Goal: Transaction & Acquisition: Purchase product/service

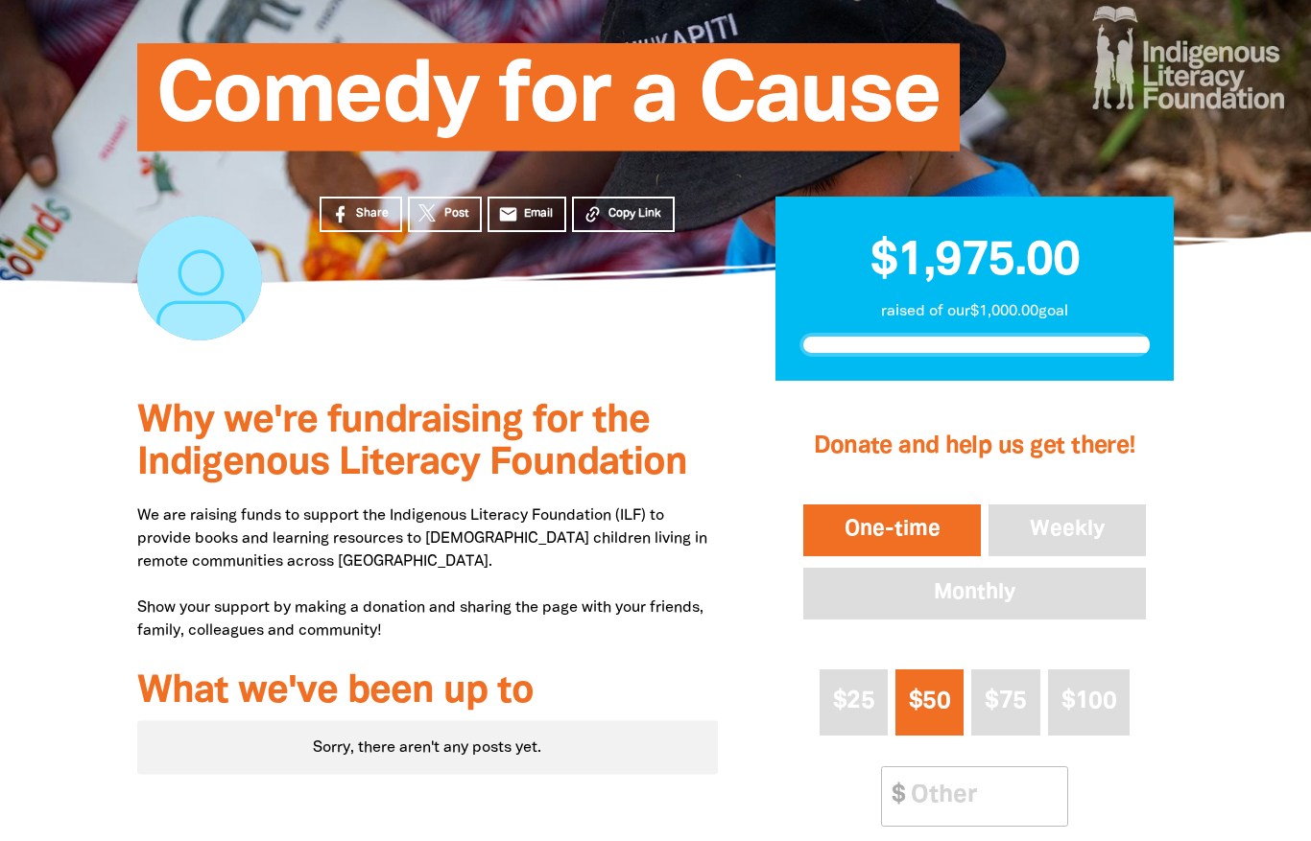
scroll to position [416, 0]
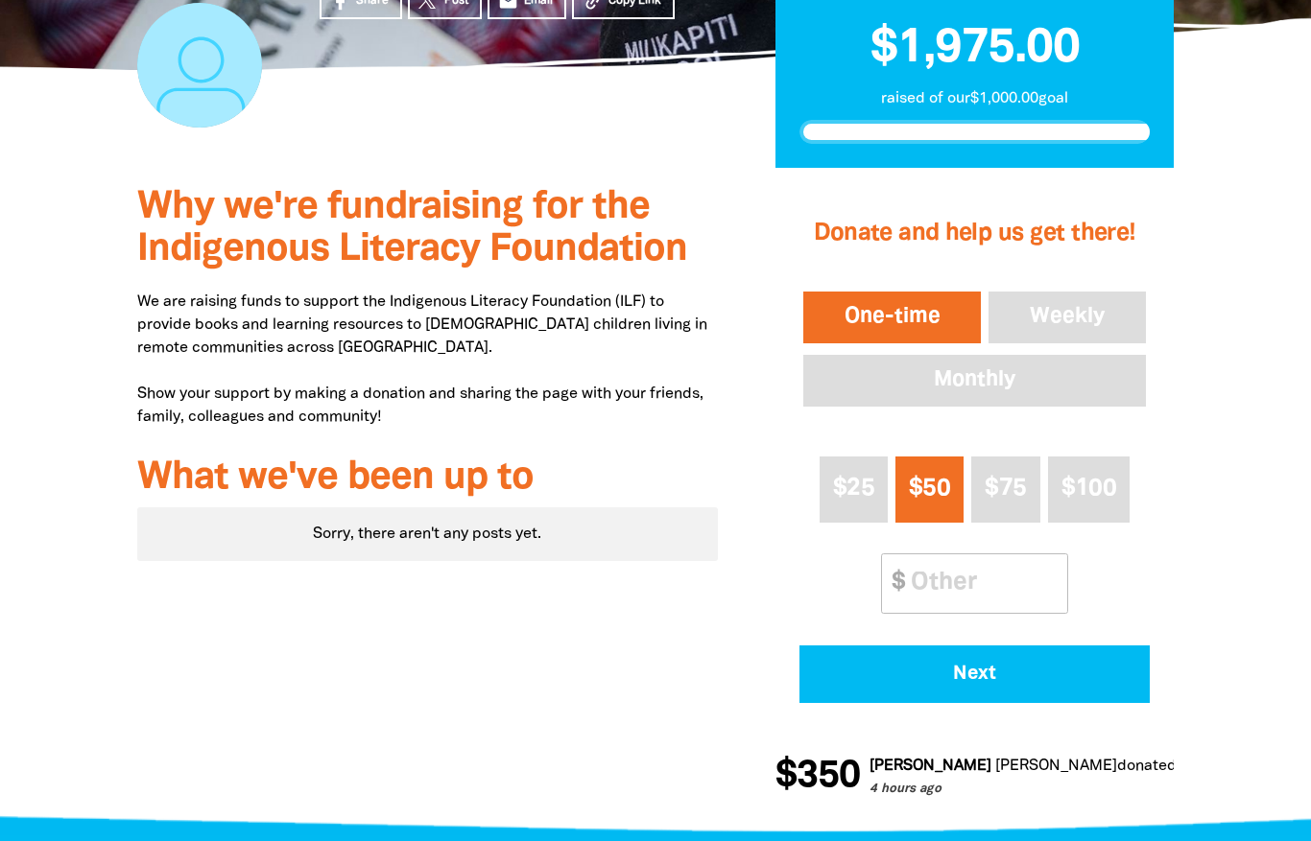
click at [963, 596] on input "Other Amount" at bounding box center [982, 584] width 170 height 59
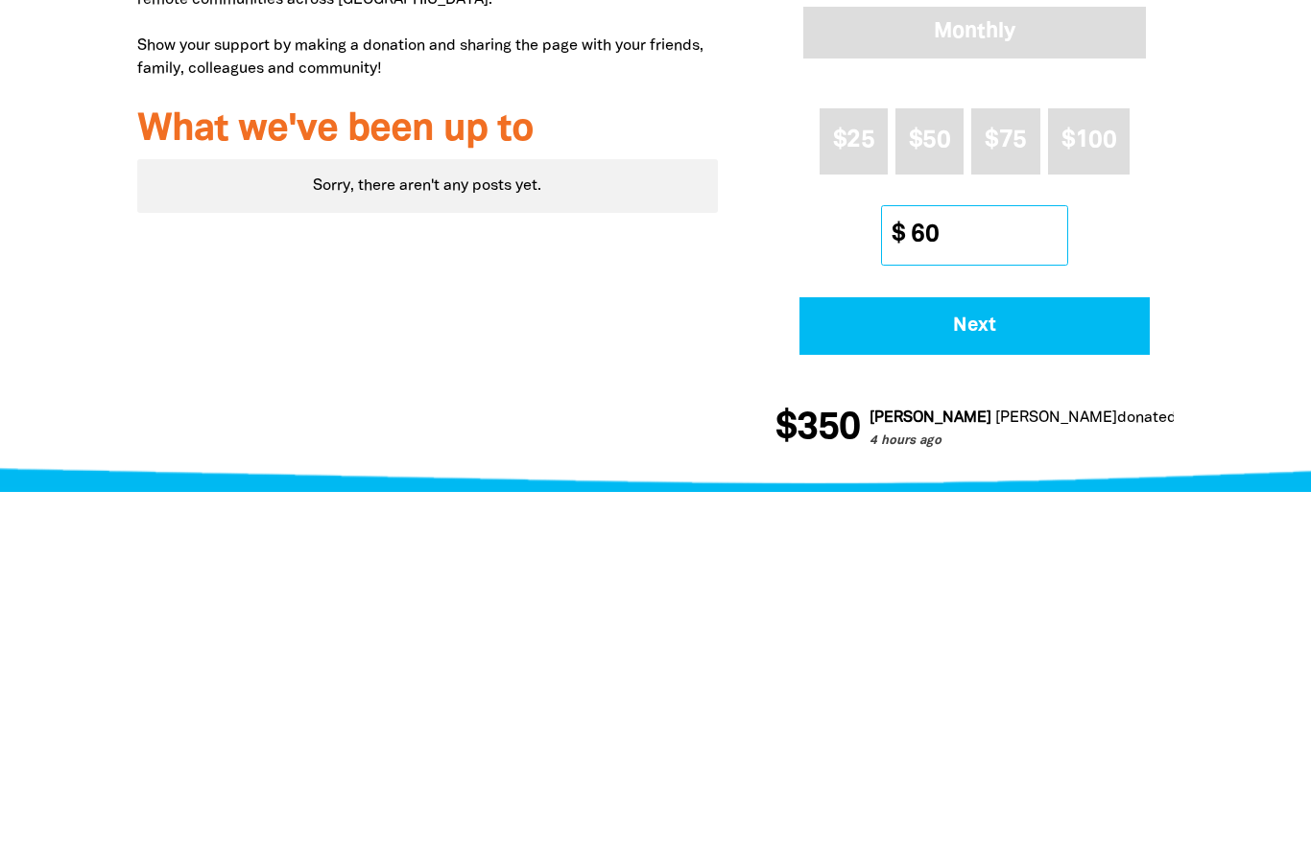
type input "600"
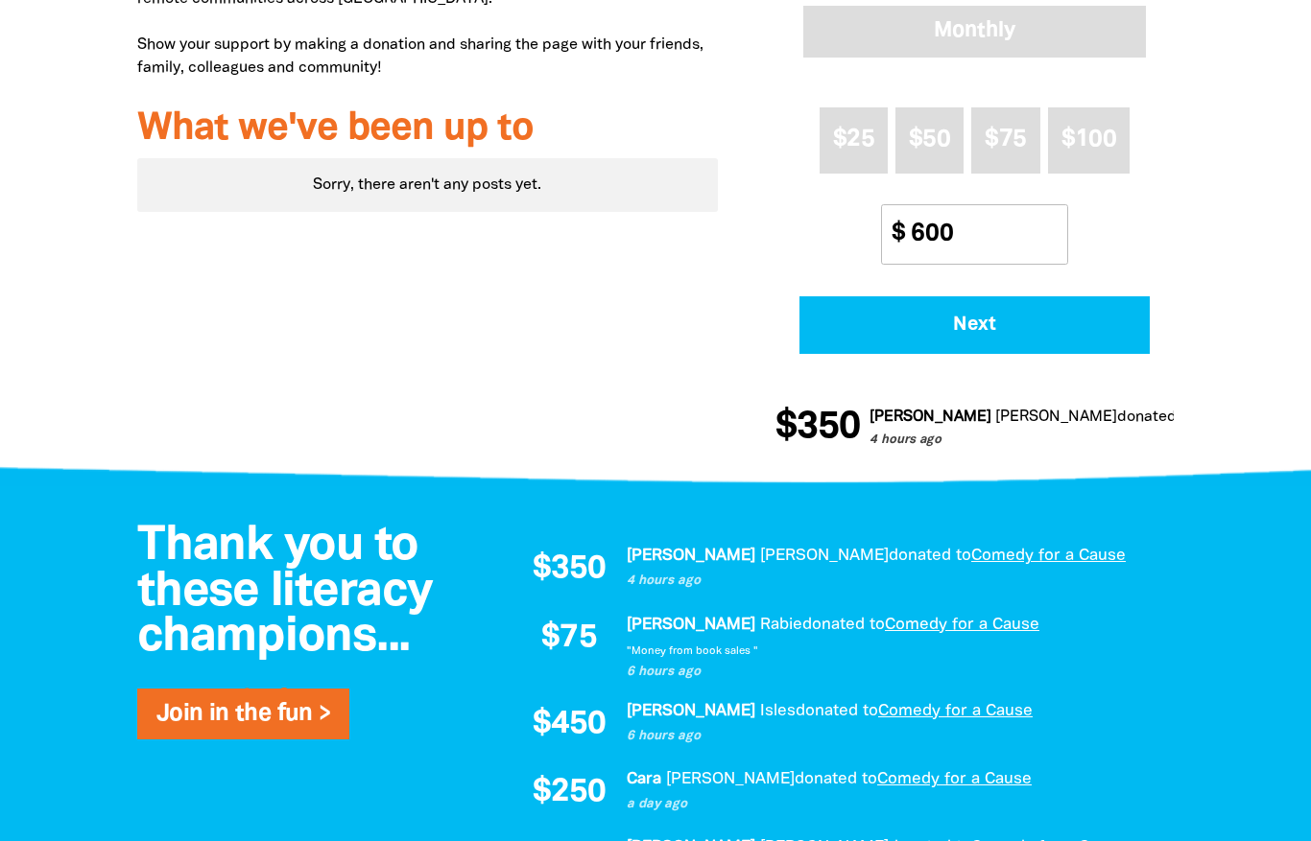
click at [1105, 319] on span "Next" at bounding box center [973, 325] width 297 height 19
select select "AU"
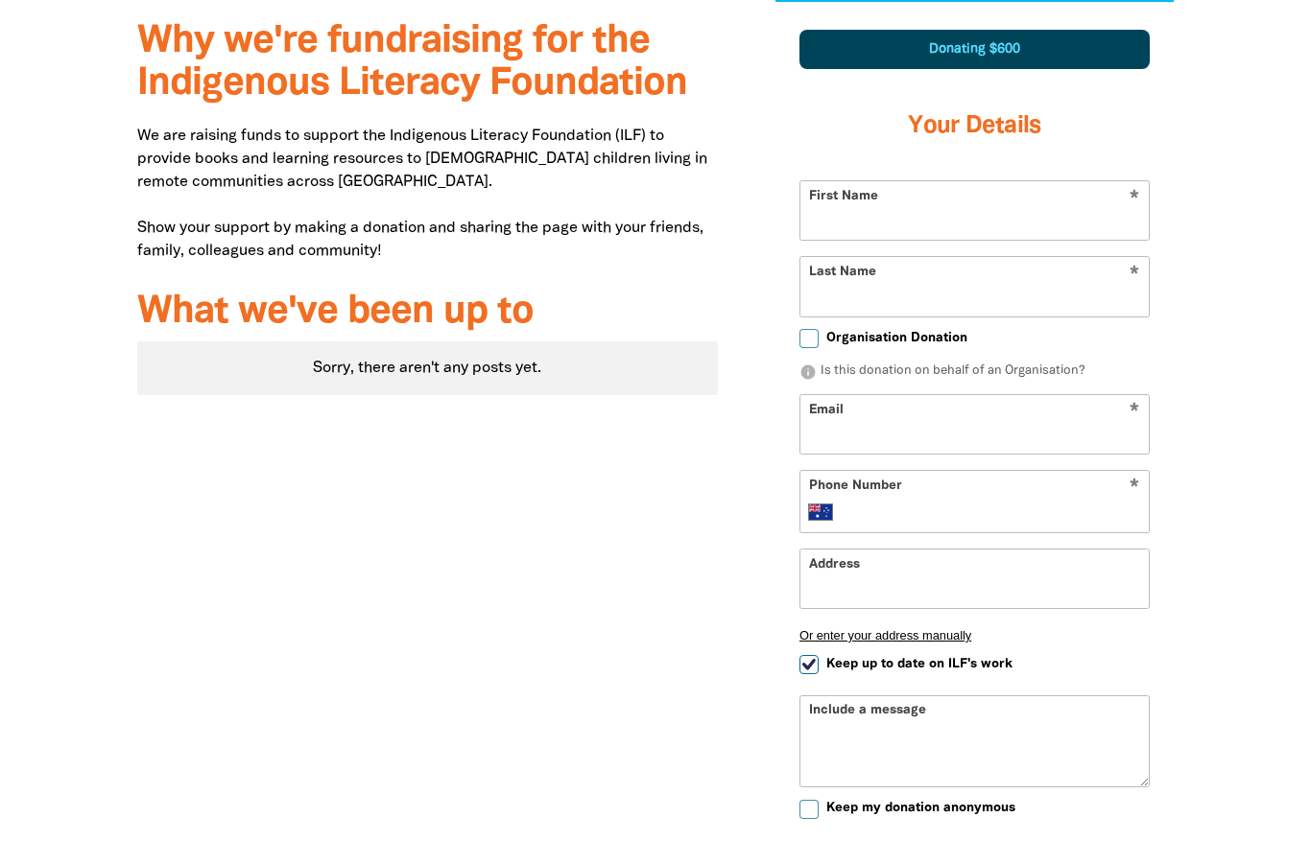
scroll to position [582, 0]
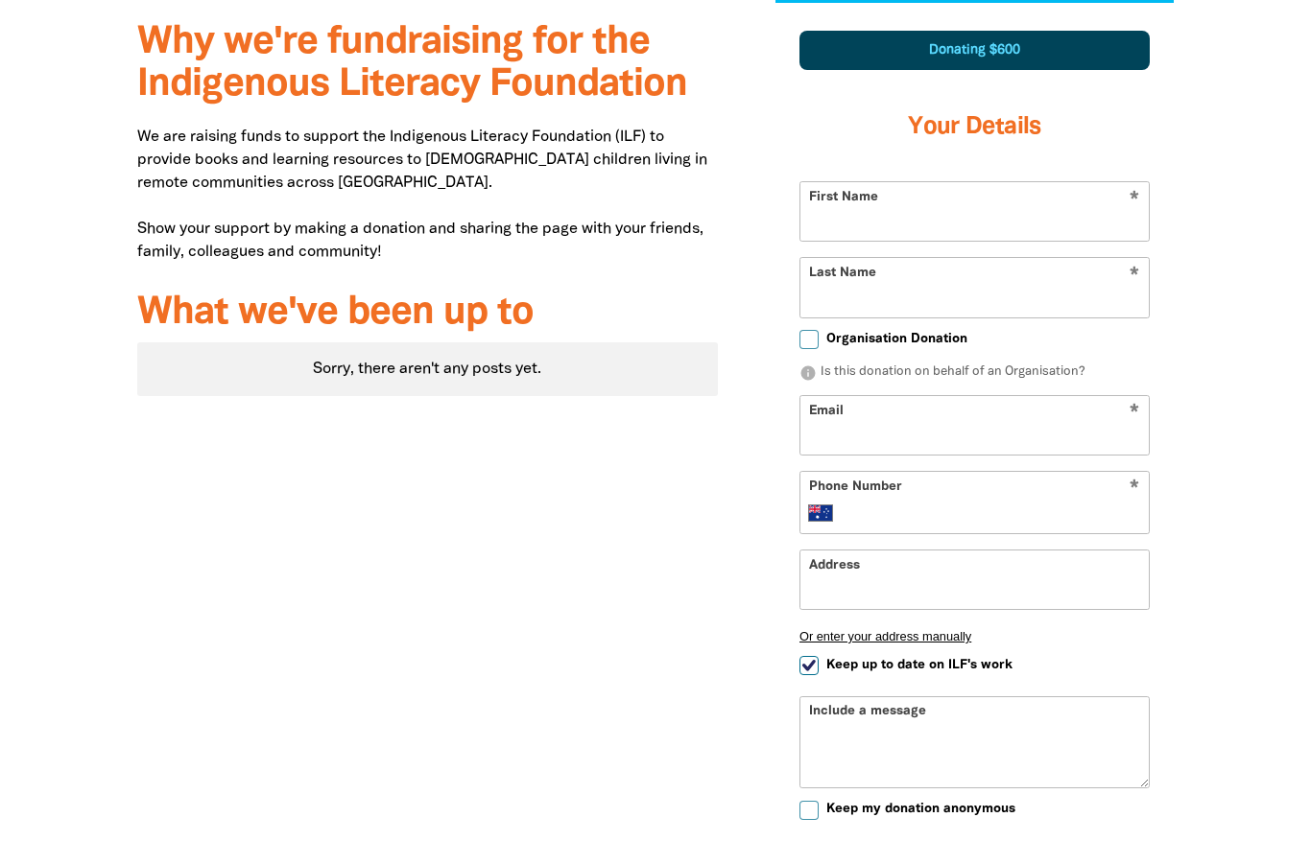
click at [1073, 213] on input "First Name" at bounding box center [974, 211] width 348 height 59
type input "[PERSON_NAME]"
click at [969, 432] on input "Email" at bounding box center [974, 425] width 348 height 59
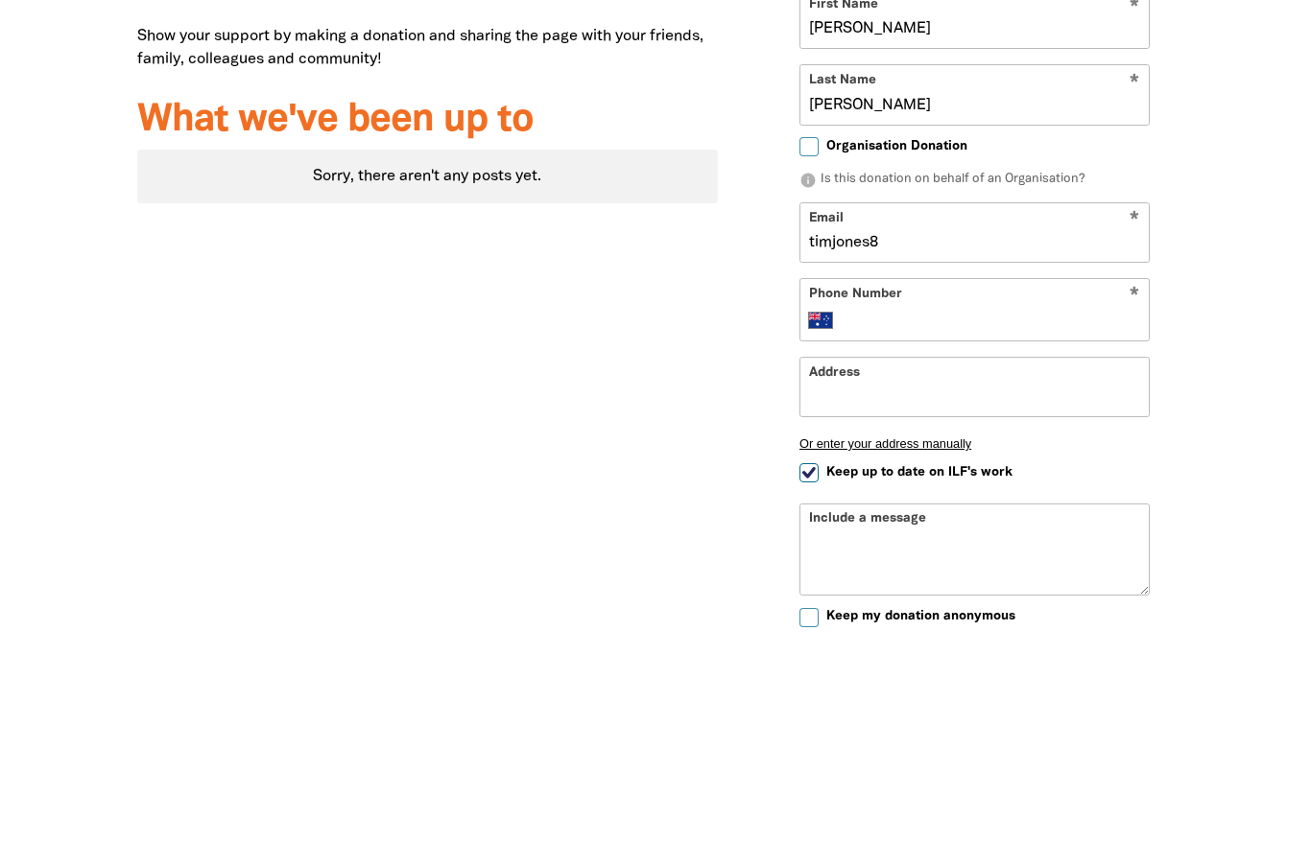
type input "timjones83"
type input "[EMAIL_ADDRESS][DOMAIN_NAME]"
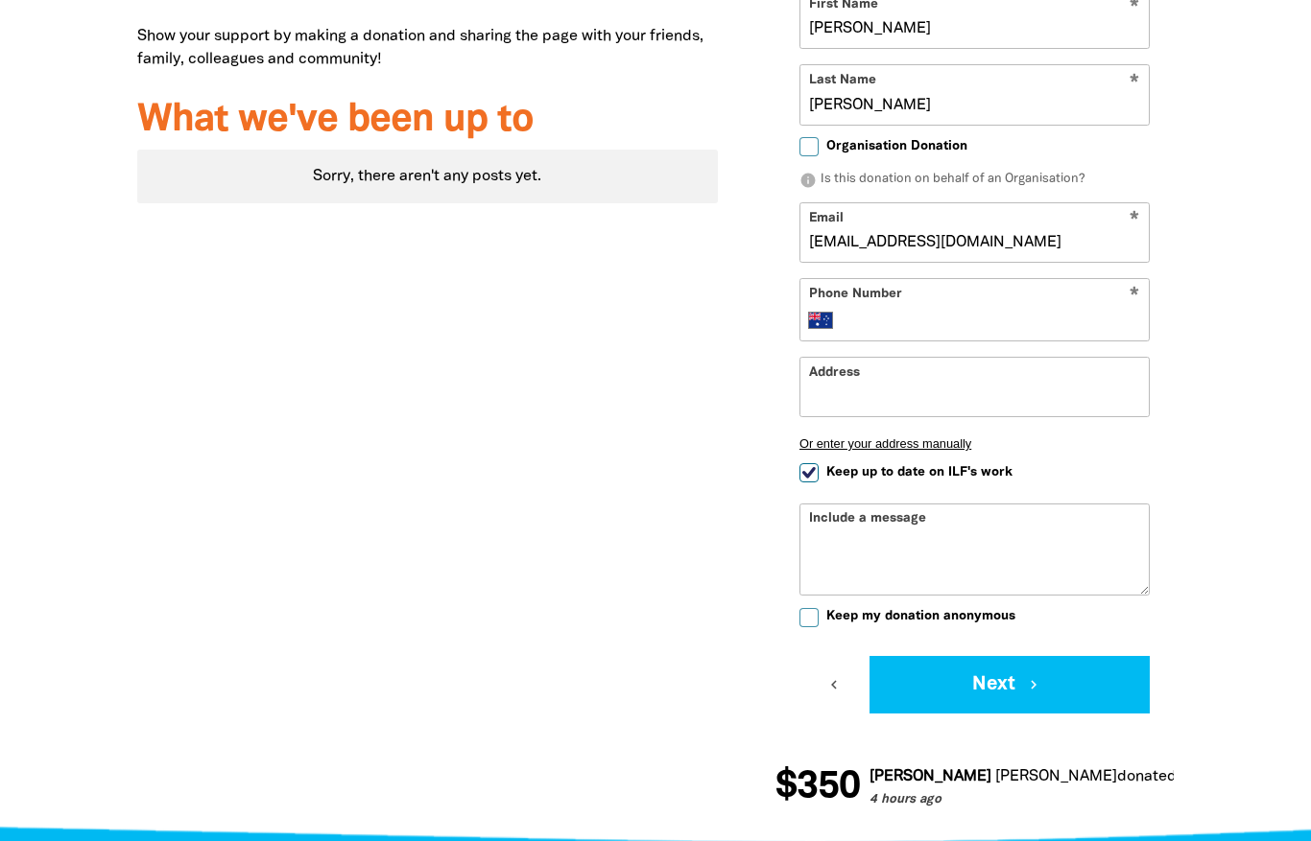
click at [1030, 332] on input "Phone Number" at bounding box center [994, 320] width 294 height 23
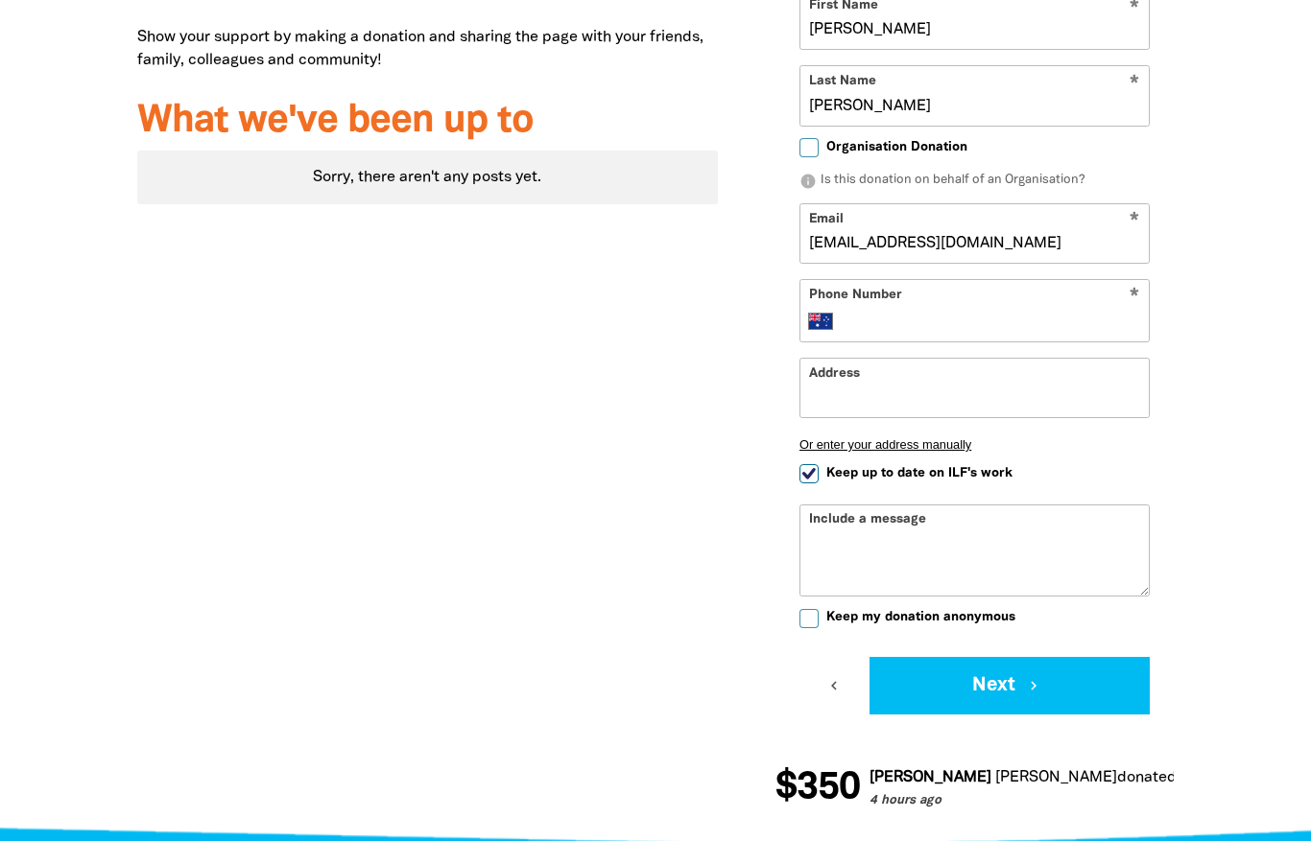
type input "0410 528 997"
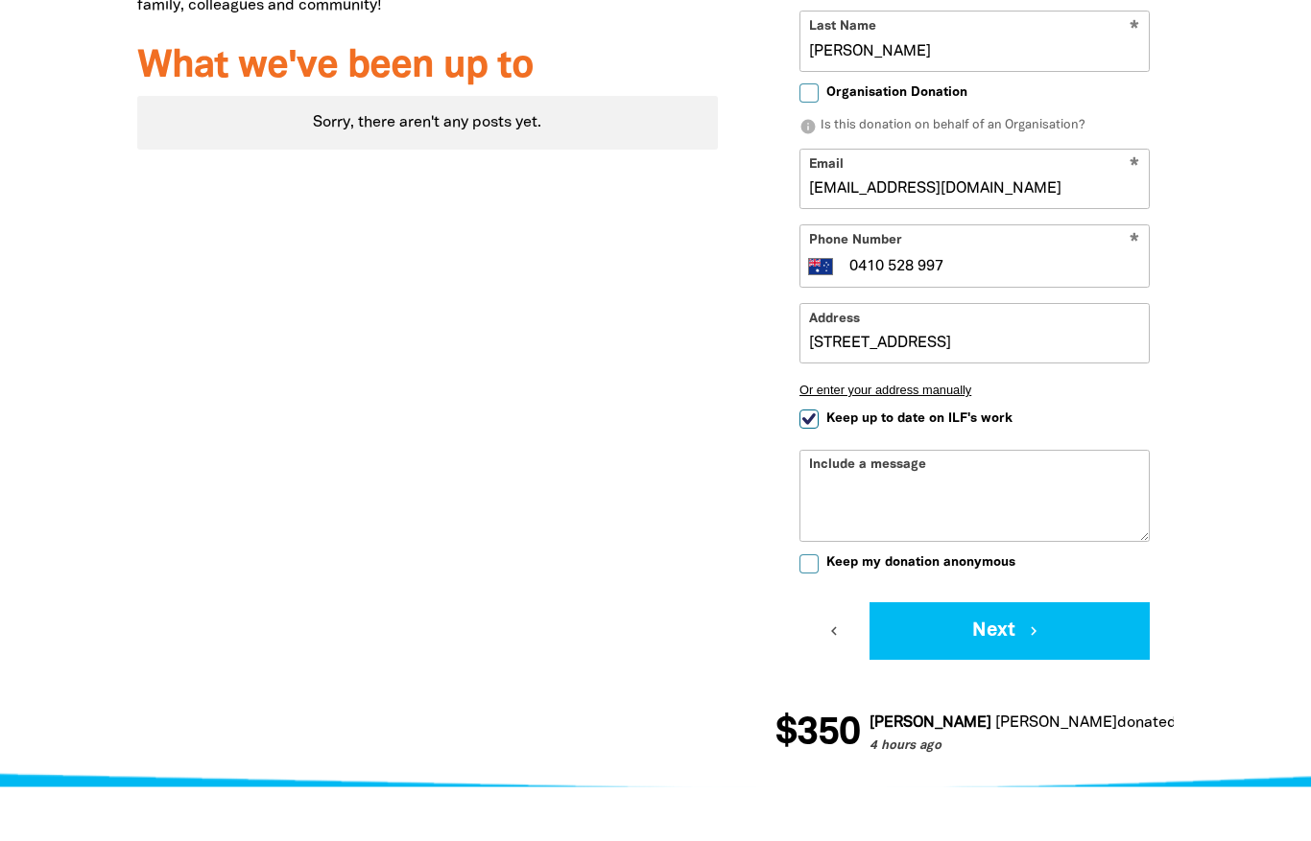
click at [1008, 359] on input "[STREET_ADDRESS]" at bounding box center [974, 388] width 348 height 59
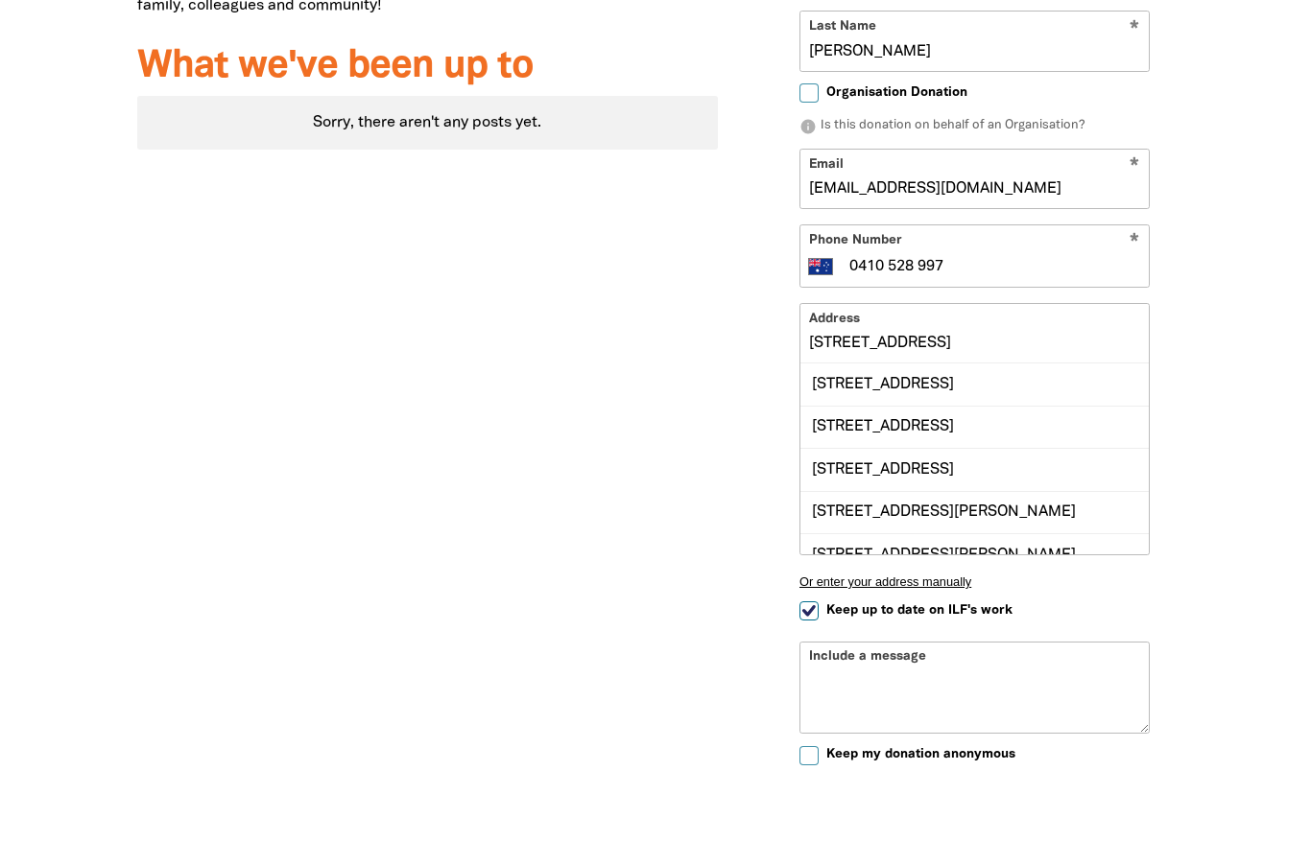
click at [1064, 461] on div "[STREET_ADDRESS]" at bounding box center [974, 482] width 348 height 42
type input "[STREET_ADDRESS]"
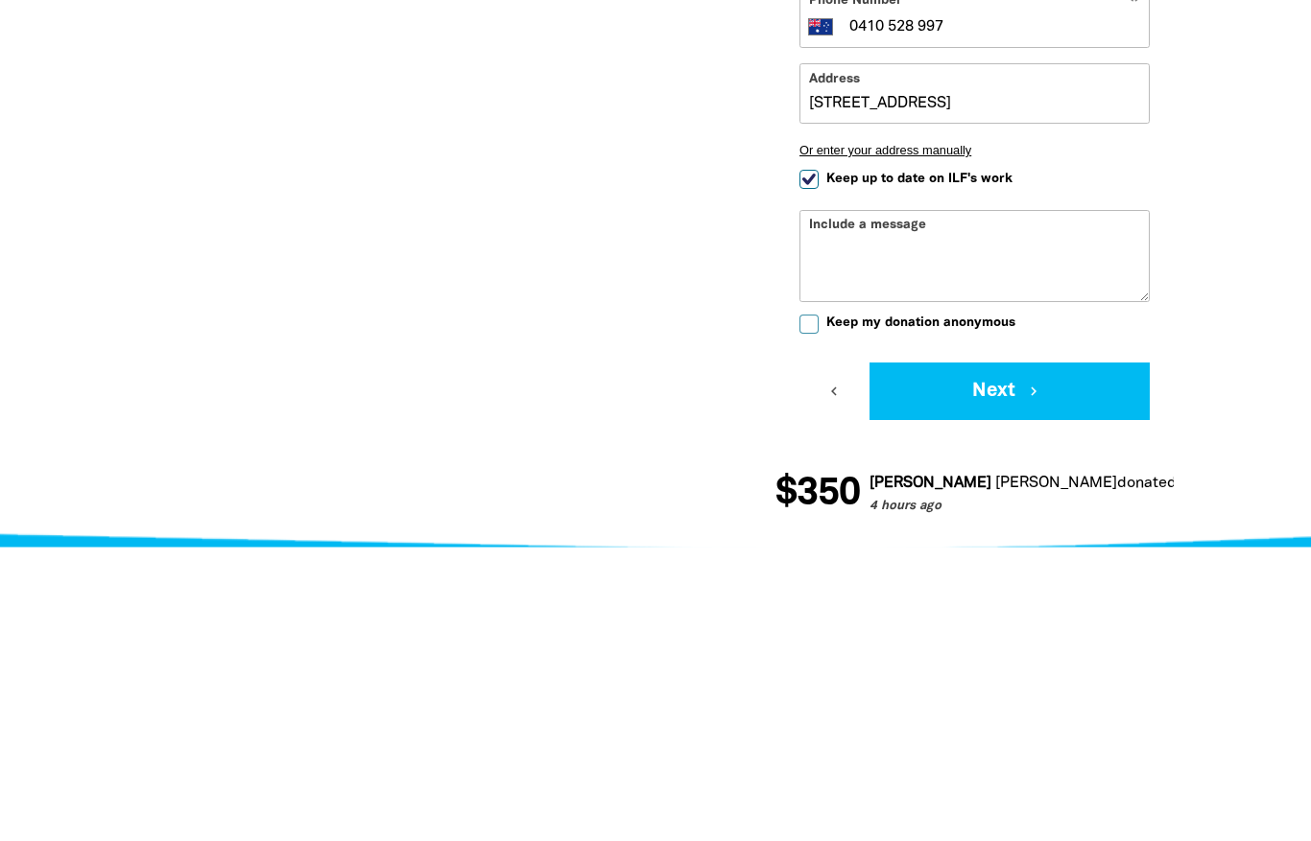
click at [1000, 464] on span "Keep up to date on ILF's work" at bounding box center [919, 473] width 186 height 18
click at [818, 464] on input "Keep up to date on ILF's work" at bounding box center [808, 473] width 19 height 19
checkbox input "false"
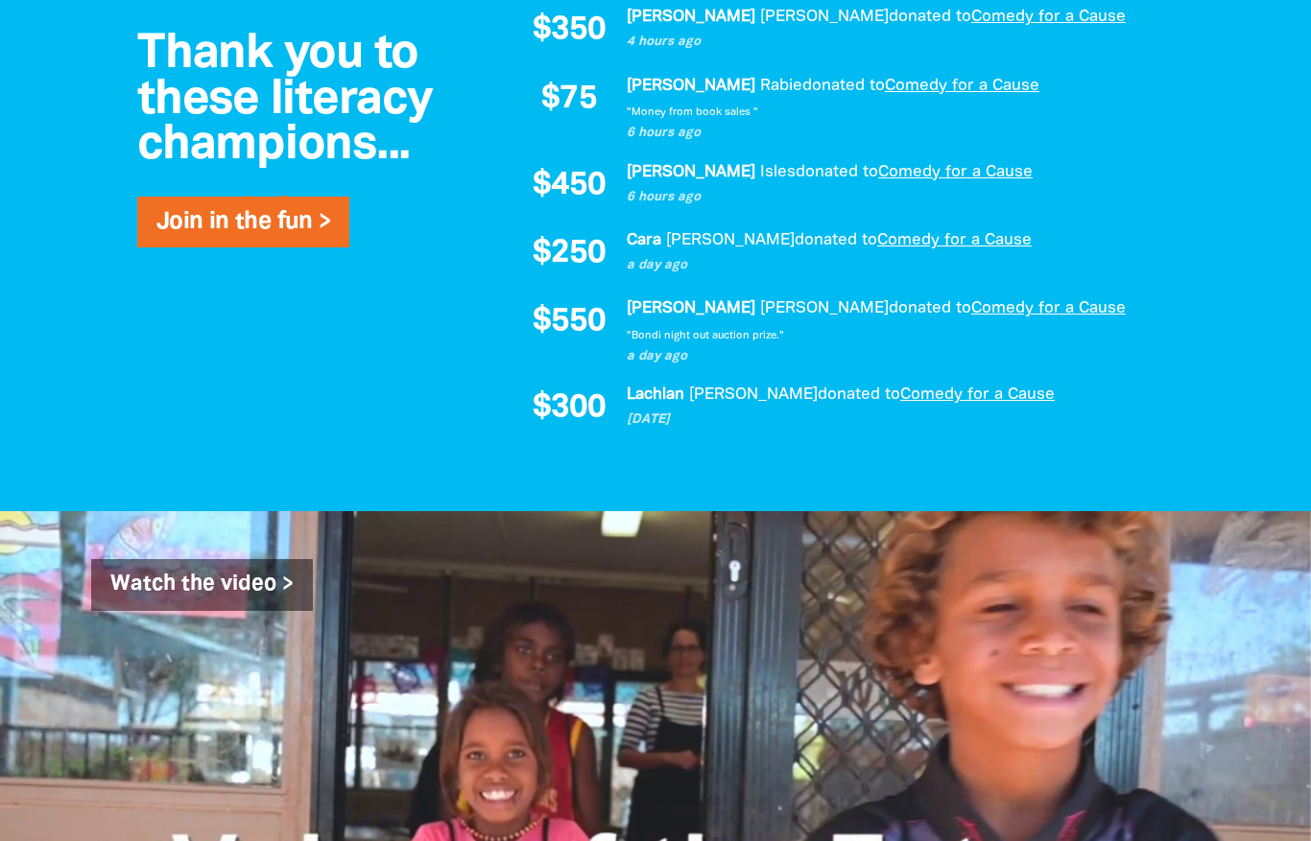
scroll to position [1674, 0]
click at [982, 367] on div "[PERSON_NAME] [PERSON_NAME] donated to Comedy for a Cause a day ago "Bondi nigh…" at bounding box center [891, 331] width 528 height 70
click at [922, 611] on div "Watch the video >" at bounding box center [655, 585] width 1128 height 52
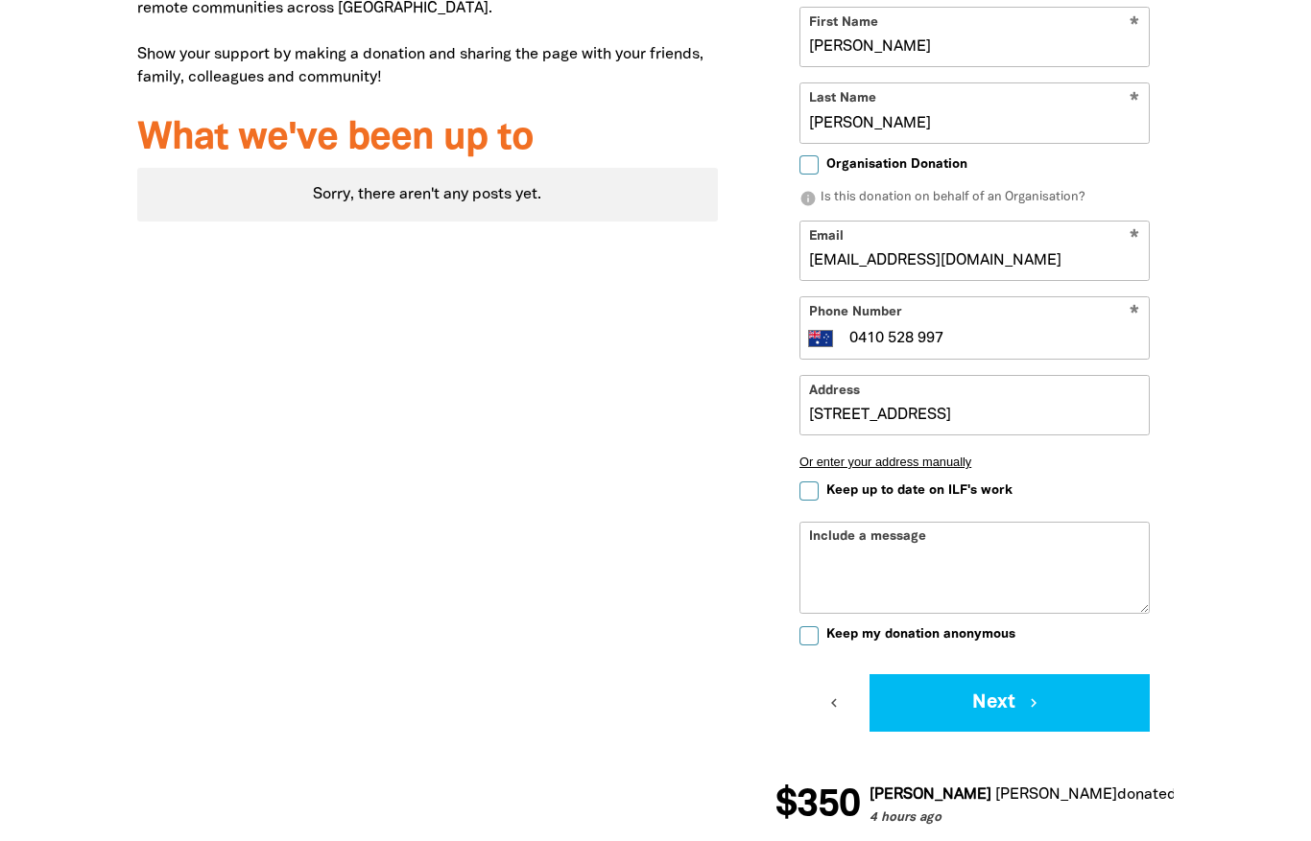
click at [993, 718] on button "Next chevron_right" at bounding box center [1009, 704] width 280 height 58
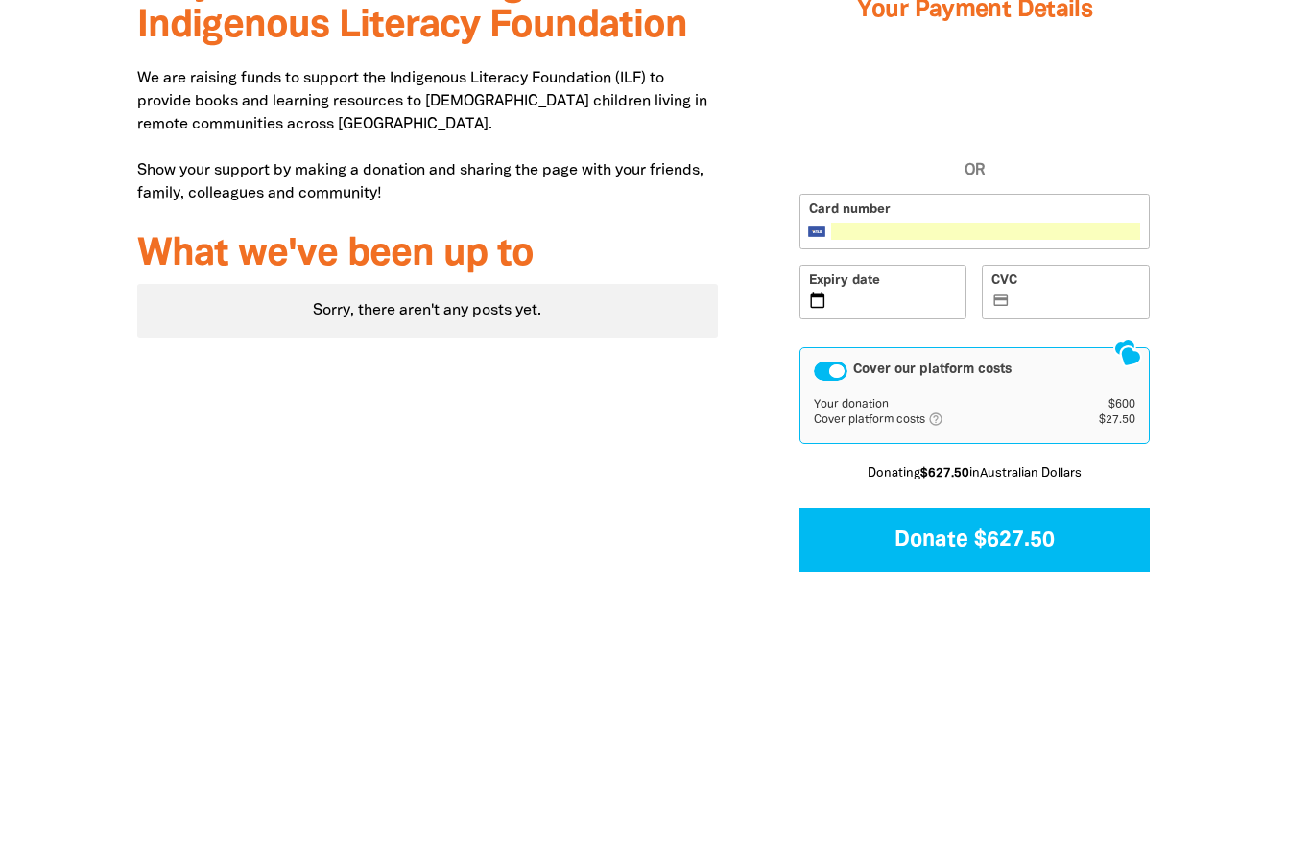
scroll to position [641, 0]
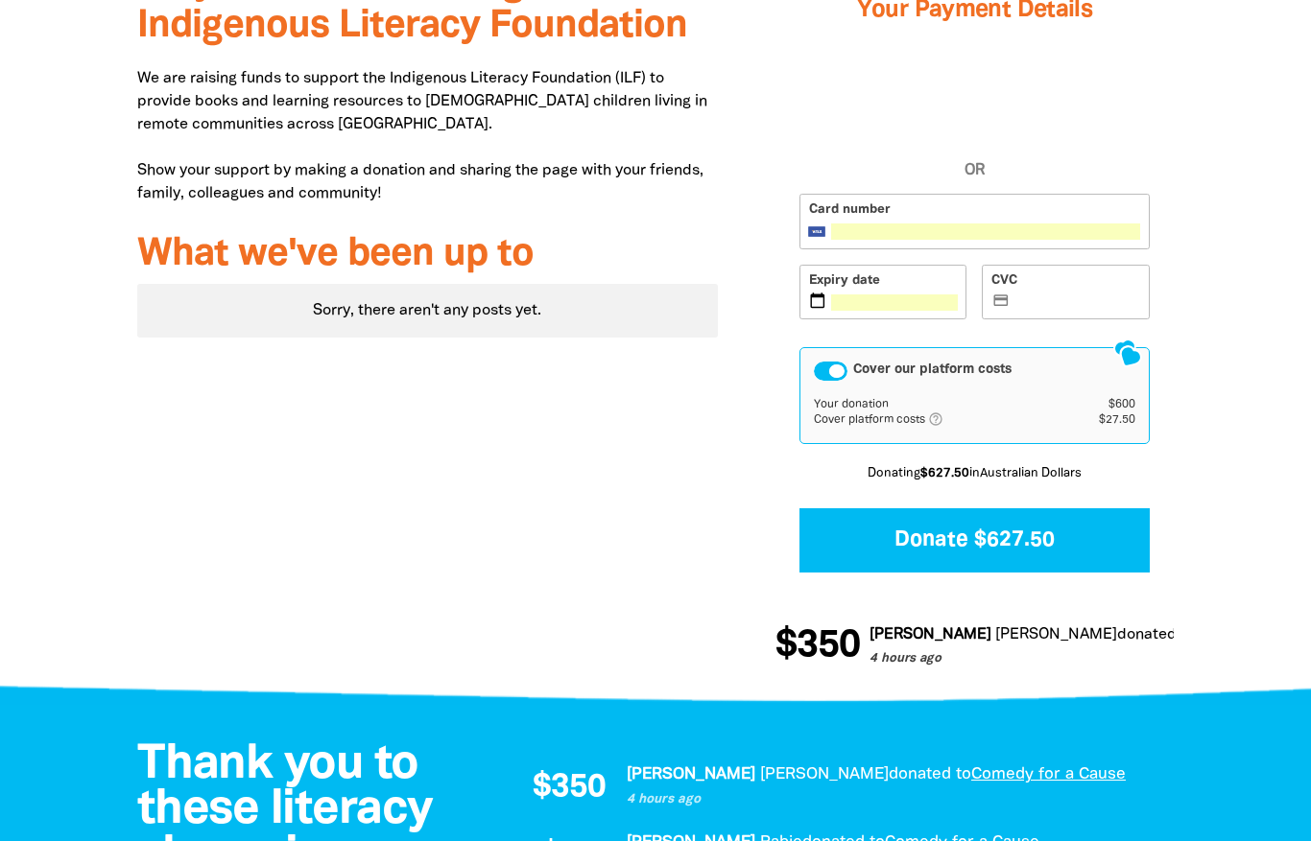
click at [1073, 290] on label "CVC credit_card" at bounding box center [1066, 293] width 168 height 56
click at [1073, 294] on input "CVC credit_card" at bounding box center [1076, 294] width 127 height 1
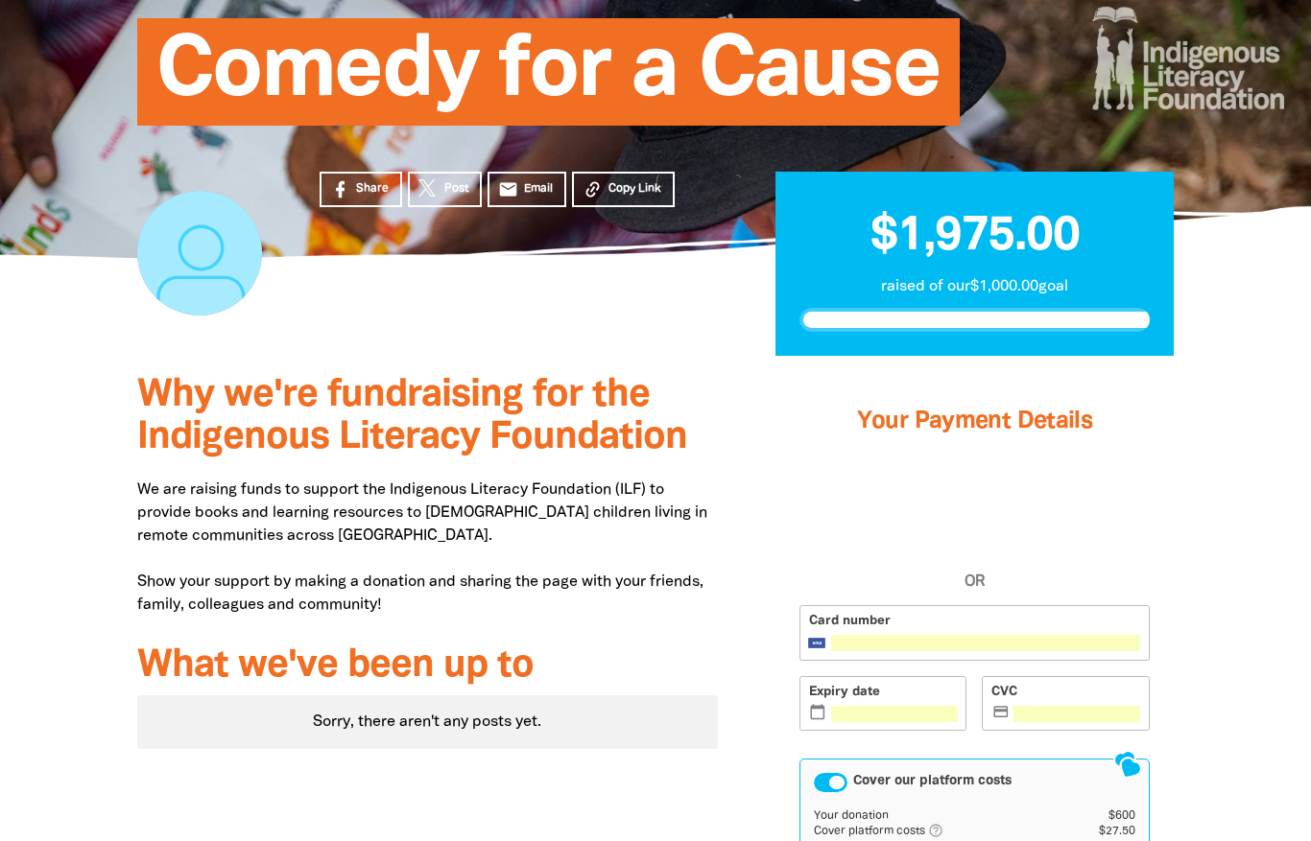
scroll to position [0, 0]
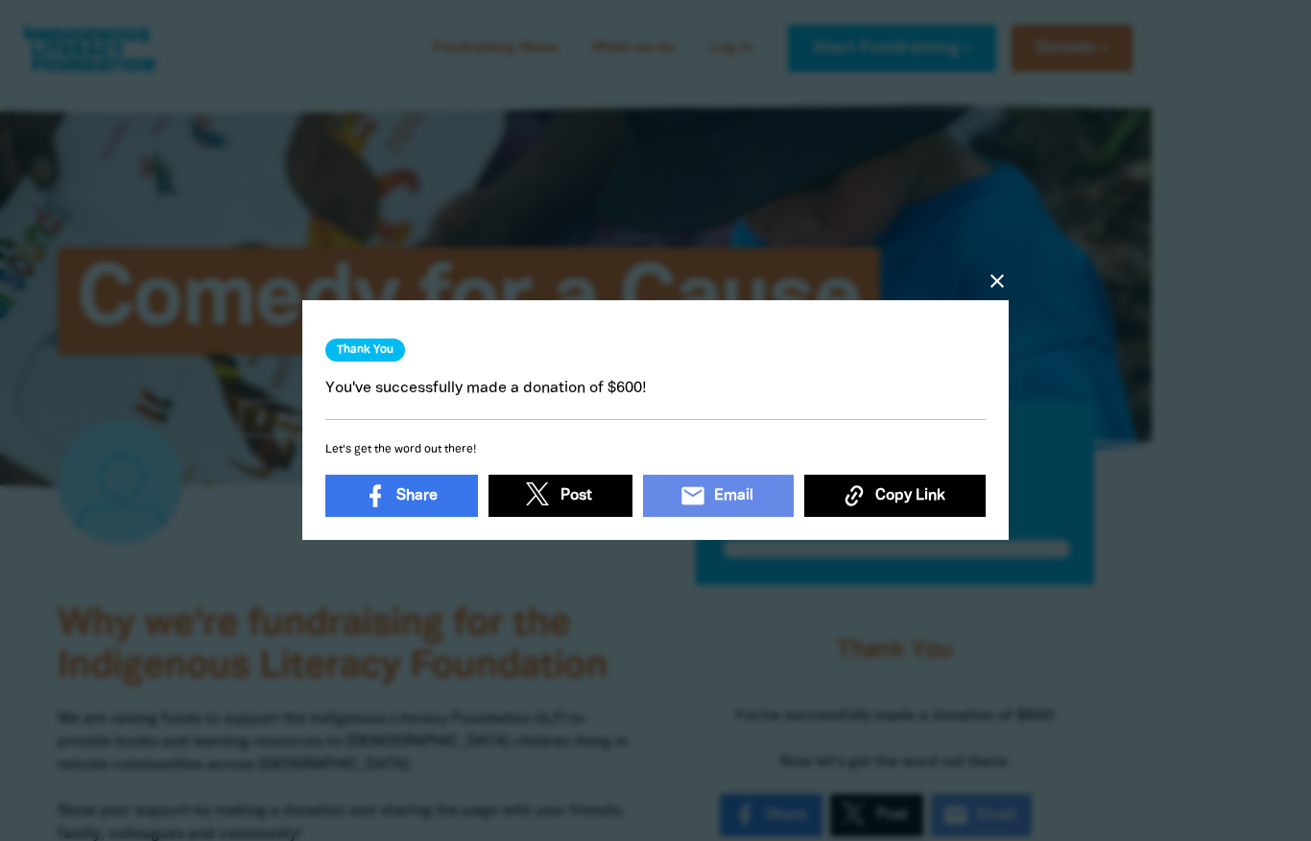
click at [1002, 283] on icon "close" at bounding box center [996, 281] width 23 height 23
